Goal: Transaction & Acquisition: Purchase product/service

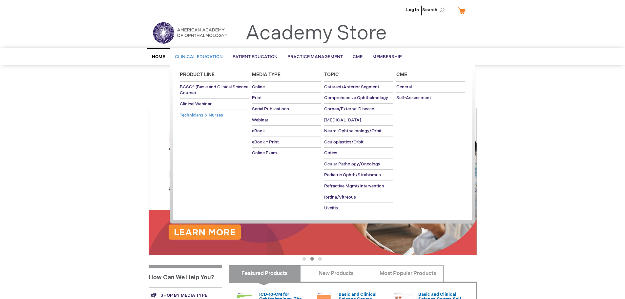
click at [203, 113] on span "Technicians & Nurses" at bounding box center [201, 115] width 43 height 5
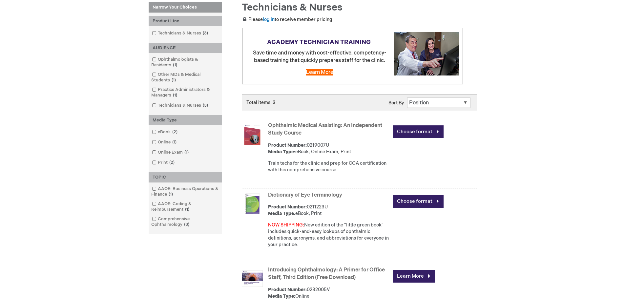
scroll to position [98, 0]
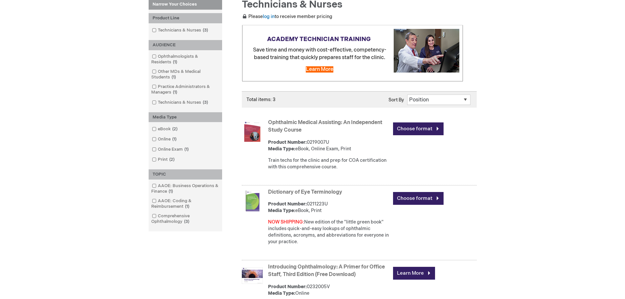
click at [358, 121] on link "Ophthalmic Medical Assisting: An Independent Study Course" at bounding box center [325, 126] width 114 height 14
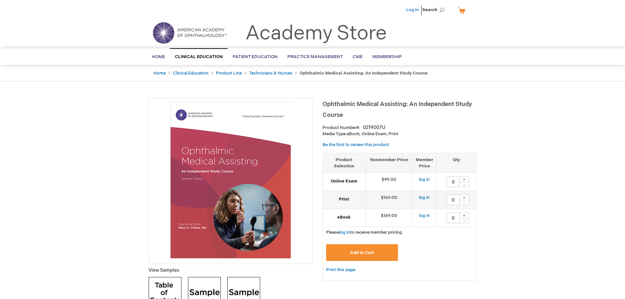
click at [411, 11] on link "Log In" at bounding box center [412, 9] width 13 height 5
